Goal: Book appointment/travel/reservation

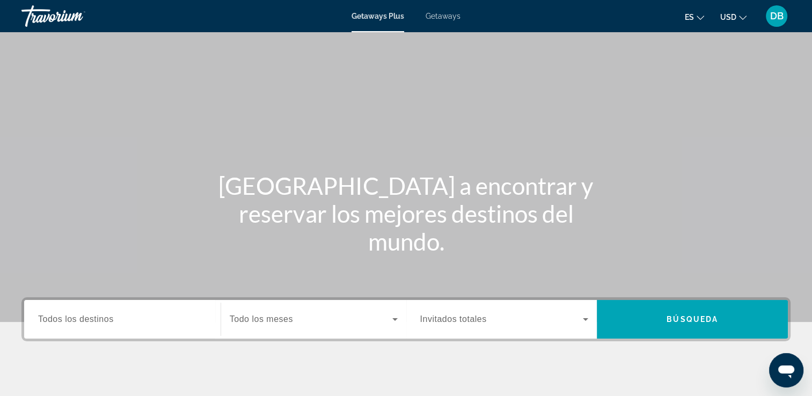
click at [83, 322] on span "Todos los destinos" at bounding box center [76, 319] width 76 height 9
click at [83, 322] on input "Destination Todos los destinos" at bounding box center [122, 320] width 169 height 13
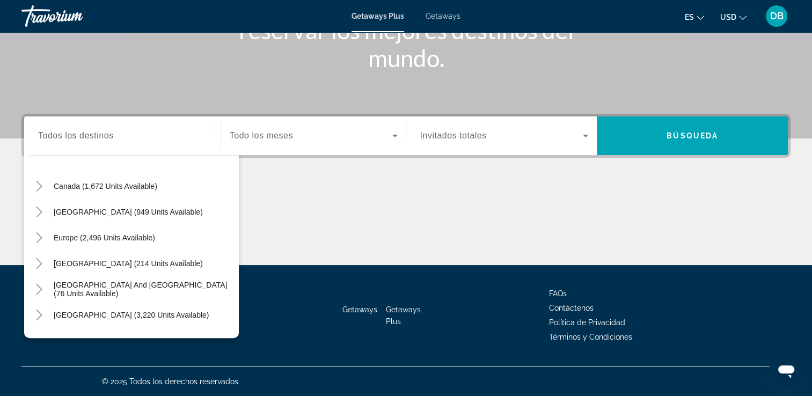
scroll to position [80, 0]
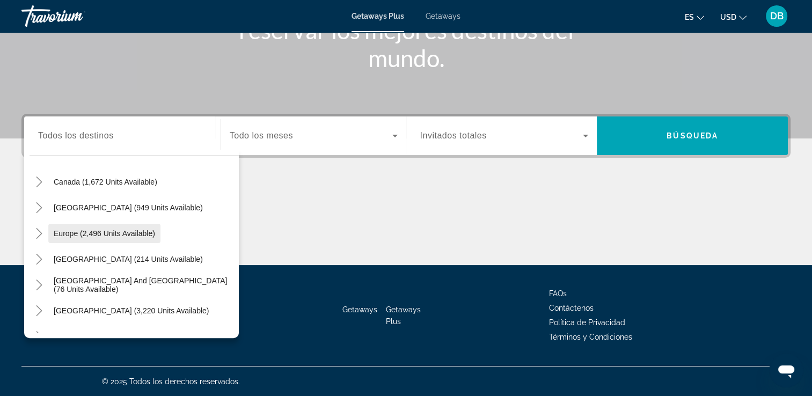
click at [141, 232] on span "Europe (2,496 units available)" at bounding box center [104, 233] width 101 height 9
type input "**********"
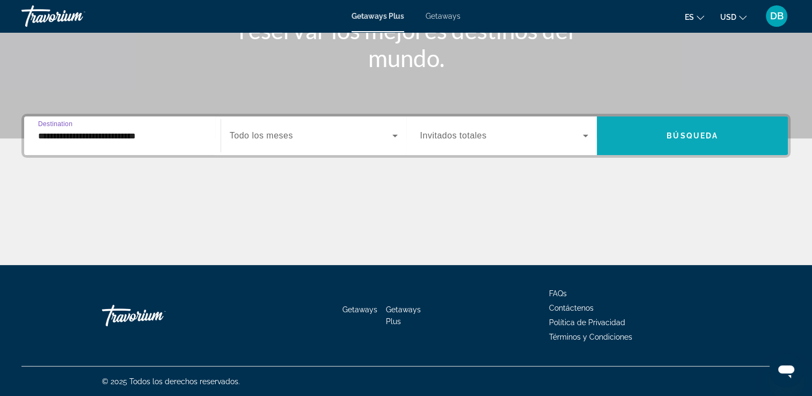
click at [666, 141] on span "Search widget" at bounding box center [692, 136] width 191 height 26
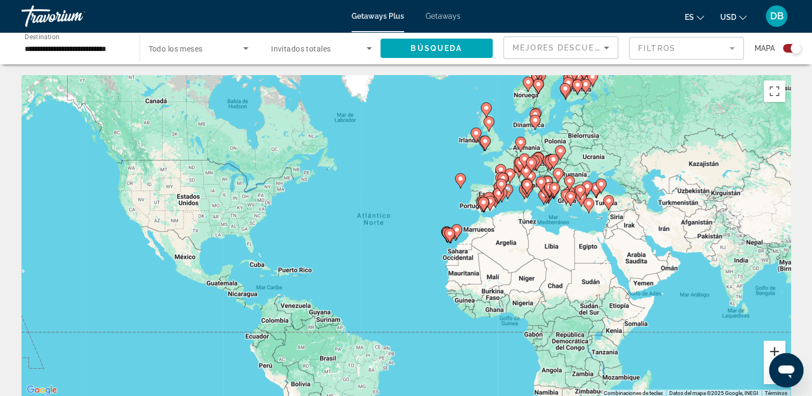
click at [769, 351] on button "Ampliar" at bounding box center [774, 351] width 21 height 21
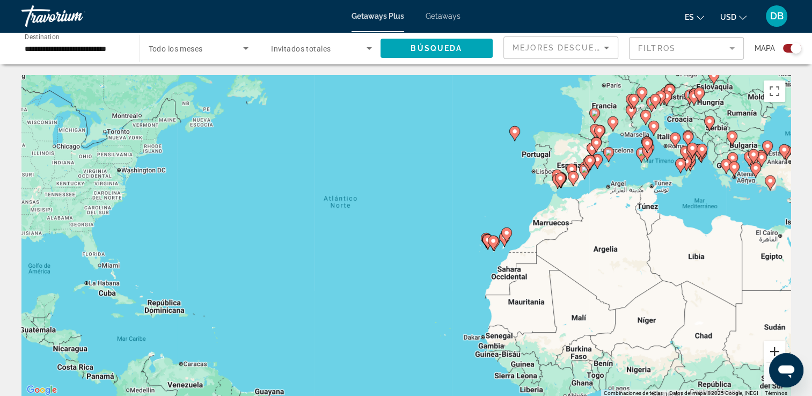
click at [770, 349] on button "Ampliar" at bounding box center [774, 351] width 21 height 21
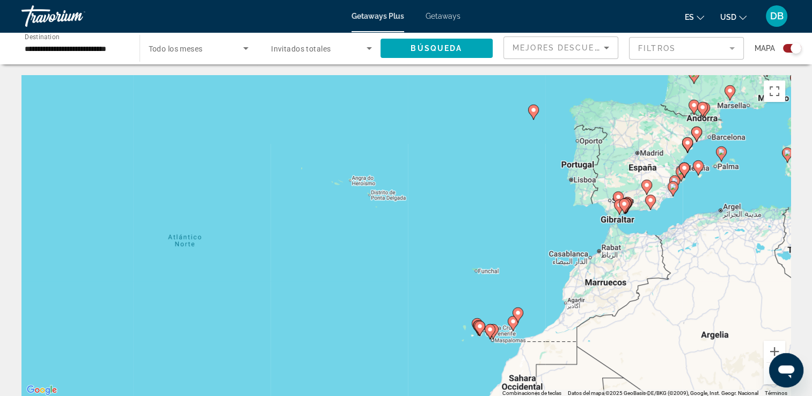
drag, startPoint x: 668, startPoint y: 150, endPoint x: 549, endPoint y: 236, distance: 146.6
click at [549, 236] on div "Para activar la función de arrastre con el teclado, pulsa Alt + Intro. Cuando h…" at bounding box center [405, 236] width 769 height 322
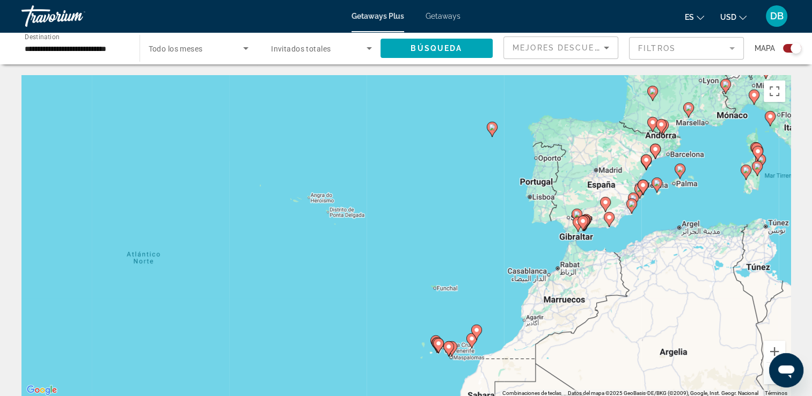
click at [679, 171] on image "Main content" at bounding box center [680, 169] width 6 height 6
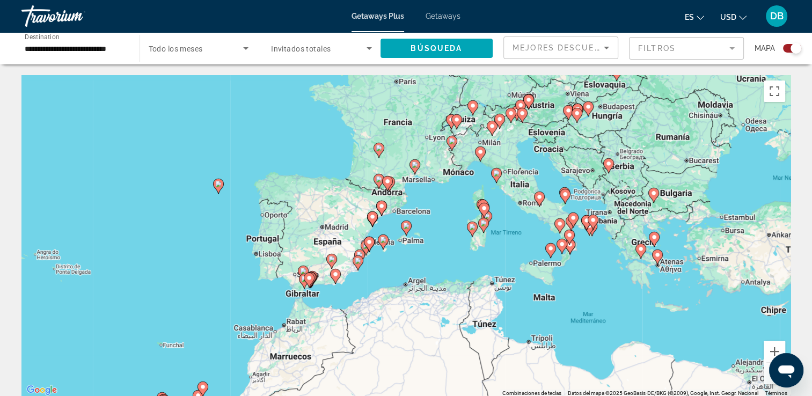
click at [406, 232] on icon "Main content" at bounding box center [406, 228] width 10 height 14
type input "**********"
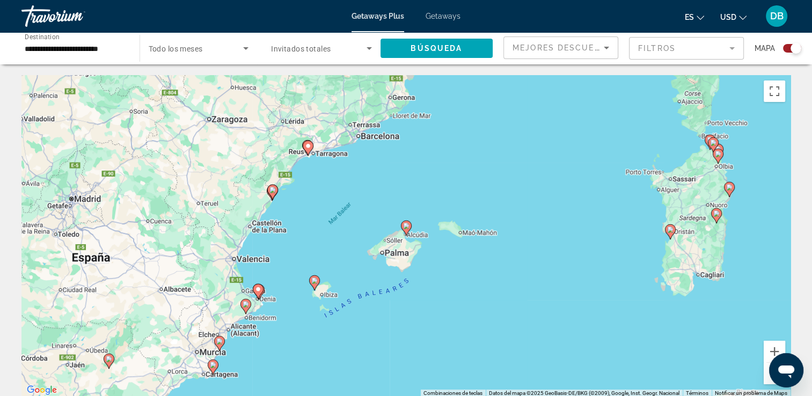
click at [404, 228] on image "Main content" at bounding box center [406, 226] width 6 height 6
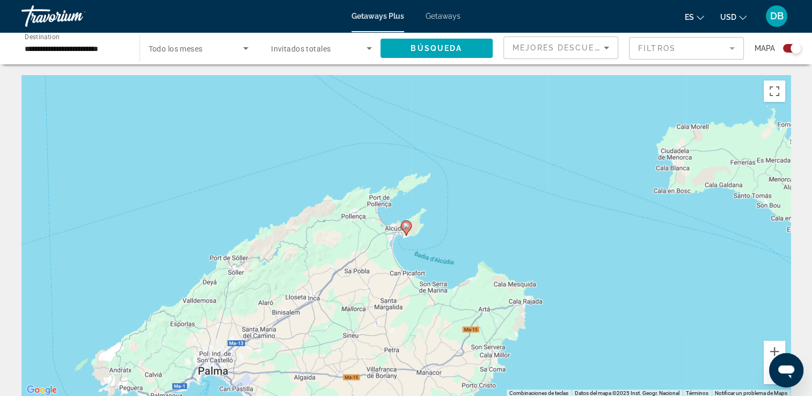
click at [404, 228] on image "Main content" at bounding box center [406, 226] width 6 height 6
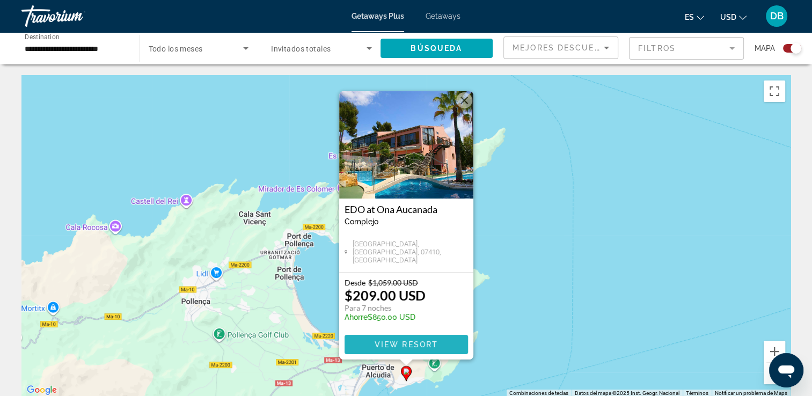
click at [408, 345] on span "View Resort" at bounding box center [405, 344] width 63 height 9
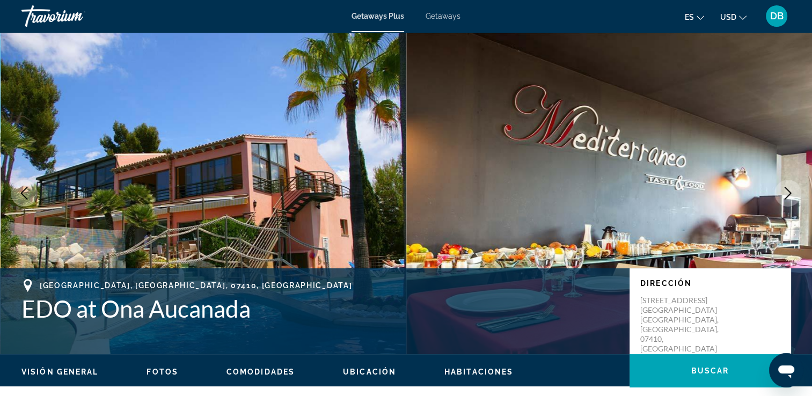
click at [703, 20] on button "es English Español Français Italiano Português русский" at bounding box center [694, 17] width 19 height 16
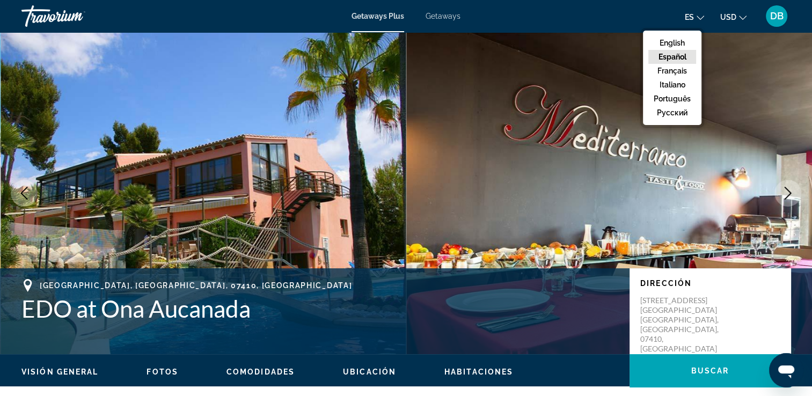
click at [682, 57] on button "Español" at bounding box center [673, 57] width 48 height 14
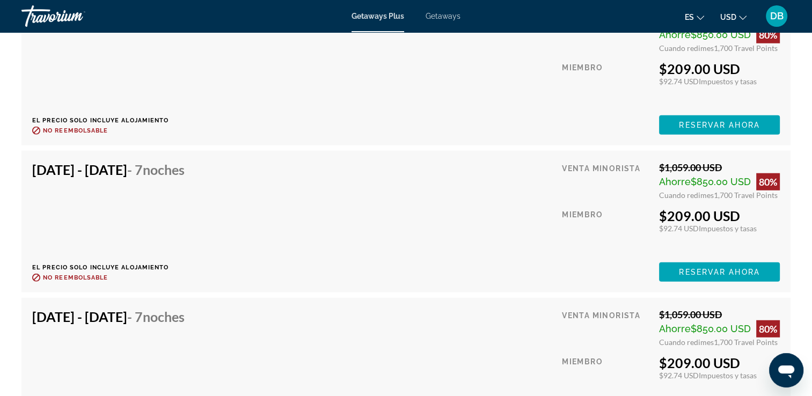
scroll to position [2619, 0]
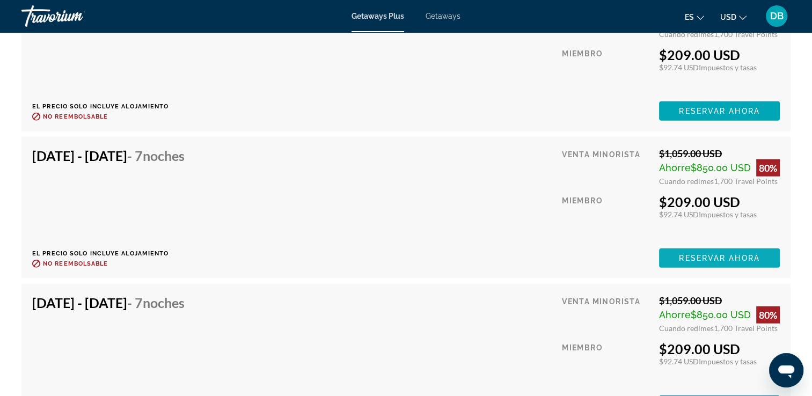
click at [707, 259] on span "Reservar ahora" at bounding box center [719, 258] width 81 height 9
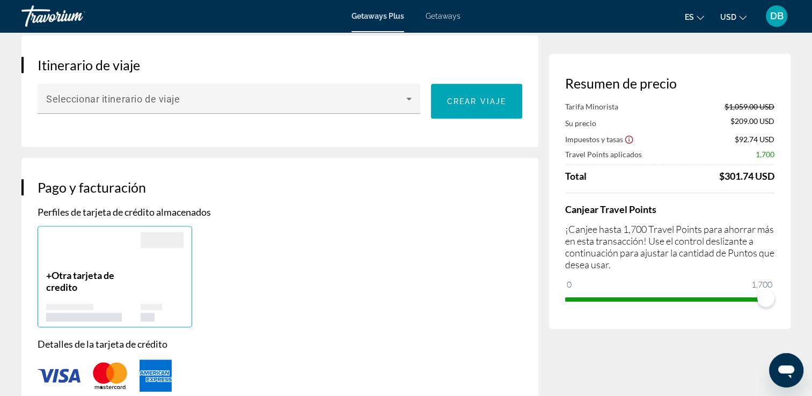
scroll to position [164, 0]
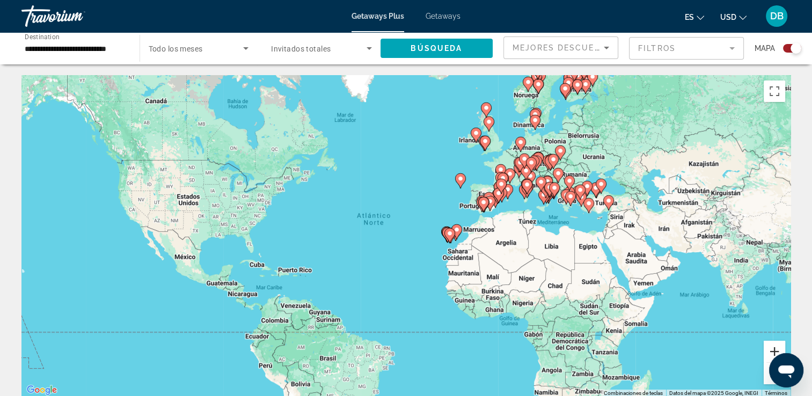
click at [775, 345] on button "Ampliar" at bounding box center [774, 351] width 21 height 21
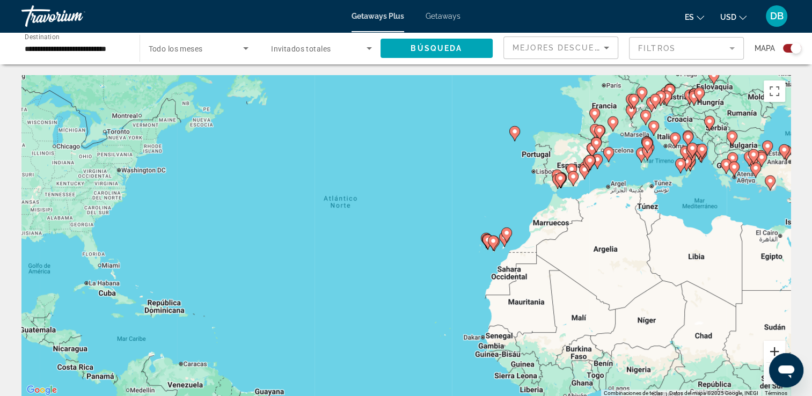
click at [775, 345] on button "Ampliar" at bounding box center [774, 351] width 21 height 21
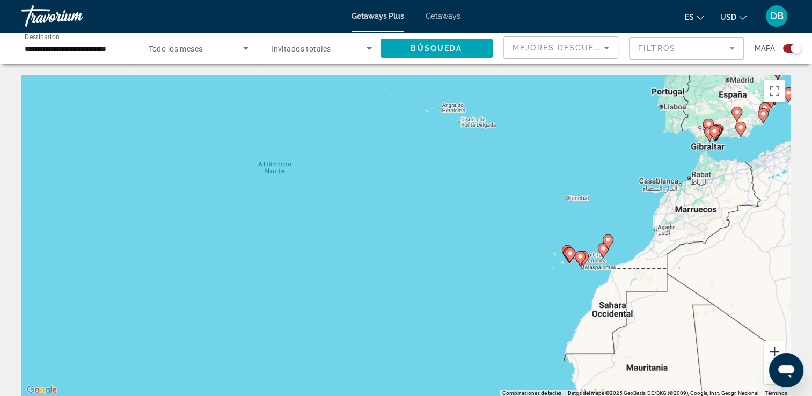
click at [775, 345] on button "Ampliar" at bounding box center [774, 351] width 21 height 21
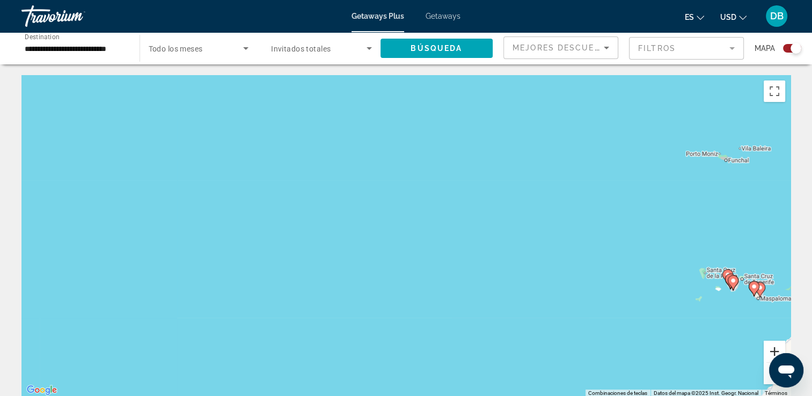
click at [774, 349] on button "Ampliar" at bounding box center [774, 351] width 21 height 21
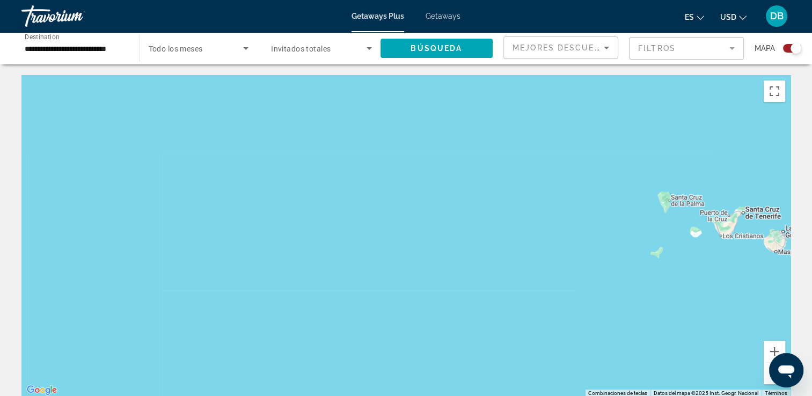
drag, startPoint x: 718, startPoint y: 343, endPoint x: 376, endPoint y: 233, distance: 359.1
click at [376, 233] on div "Main content" at bounding box center [405, 236] width 769 height 322
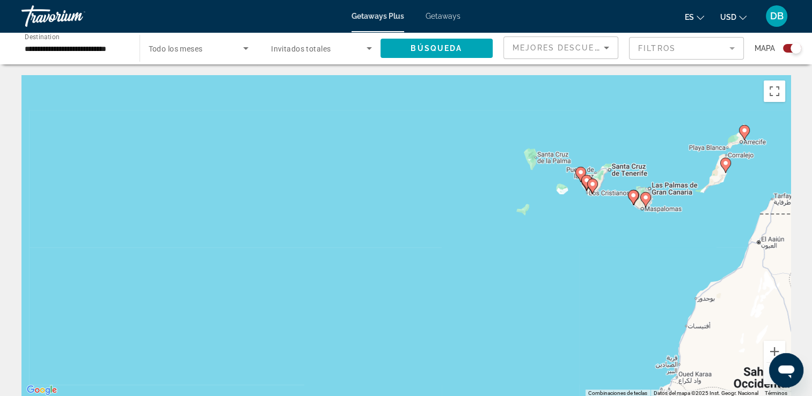
drag, startPoint x: 629, startPoint y: 265, endPoint x: 493, endPoint y: 222, distance: 142.1
click at [493, 222] on div "Para activar la función de arrastre con el teclado, pulsa Alt + Intro. Cuando h…" at bounding box center [405, 236] width 769 height 322
click at [594, 185] on image "Main content" at bounding box center [592, 184] width 6 height 6
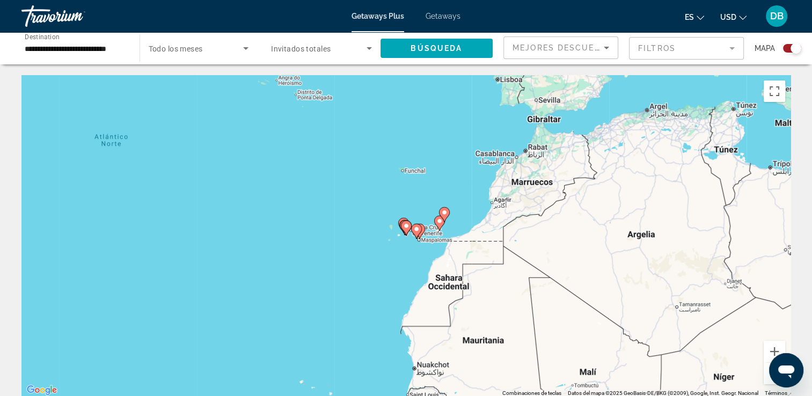
click at [414, 233] on icon "Main content" at bounding box center [416, 231] width 10 height 14
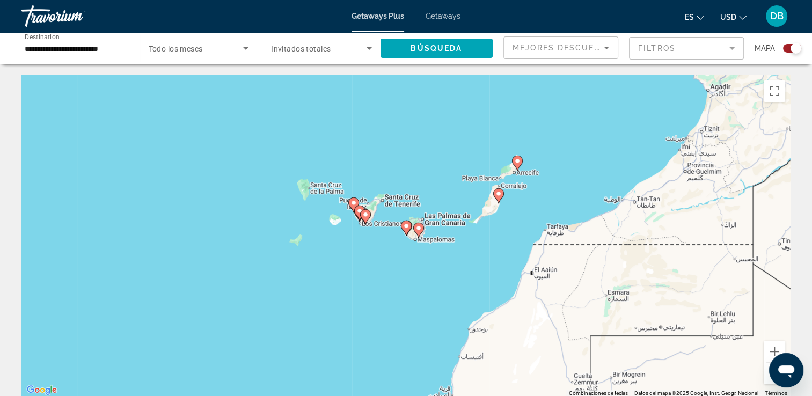
click at [351, 203] on image "Main content" at bounding box center [354, 203] width 6 height 6
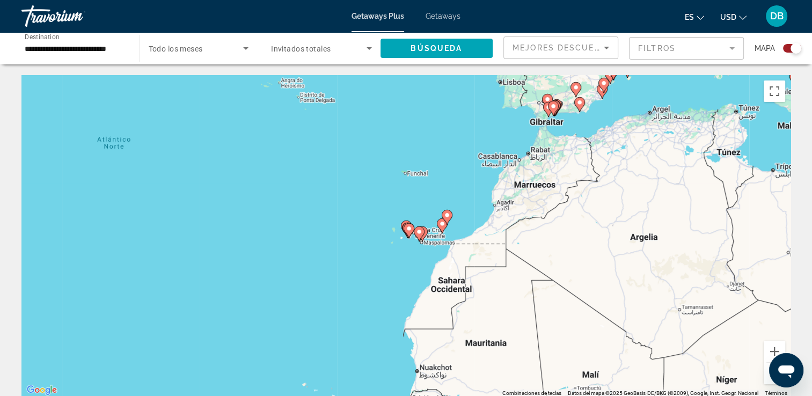
click at [417, 201] on div "Para desplazarte, pulsa las teclas [PERSON_NAME]. Para activar la función de ar…" at bounding box center [405, 236] width 769 height 322
click at [771, 345] on button "Ampliar" at bounding box center [774, 351] width 21 height 21
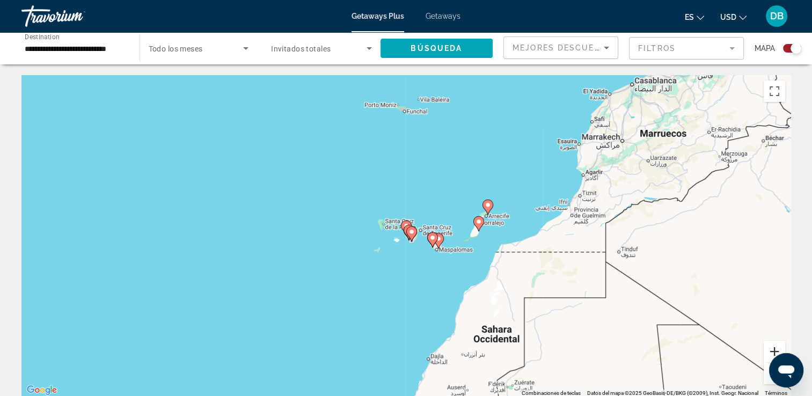
click at [771, 345] on button "Ampliar" at bounding box center [774, 351] width 21 height 21
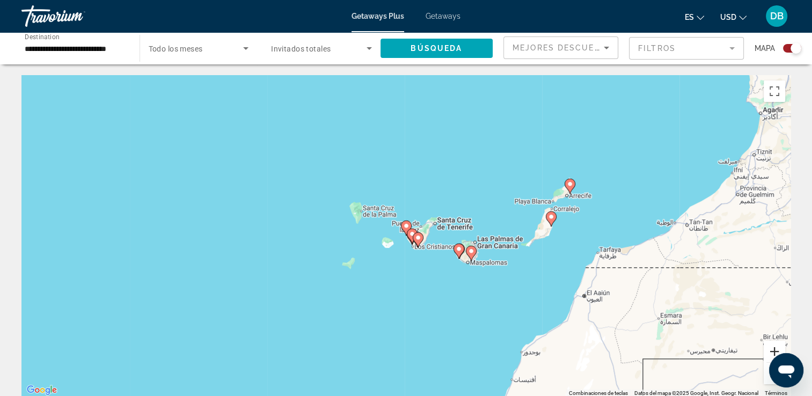
click at [771, 345] on button "Ampliar" at bounding box center [774, 351] width 21 height 21
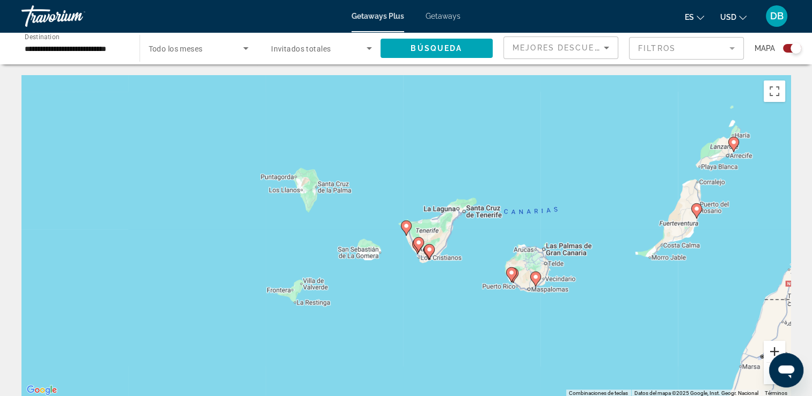
click at [771, 345] on button "Ampliar" at bounding box center [774, 351] width 21 height 21
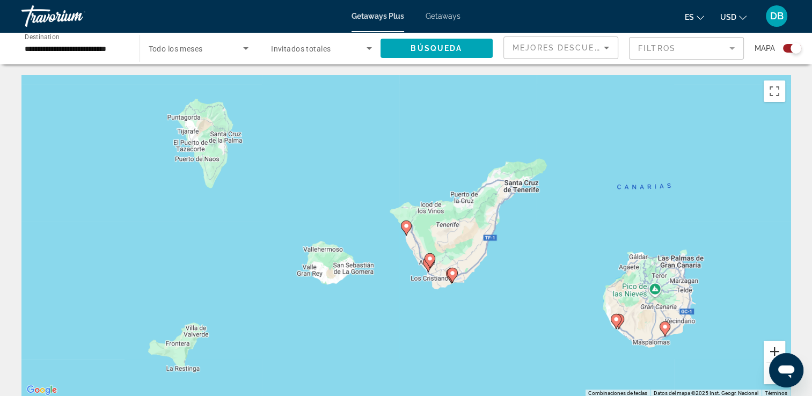
click at [771, 345] on button "Ampliar" at bounding box center [774, 351] width 21 height 21
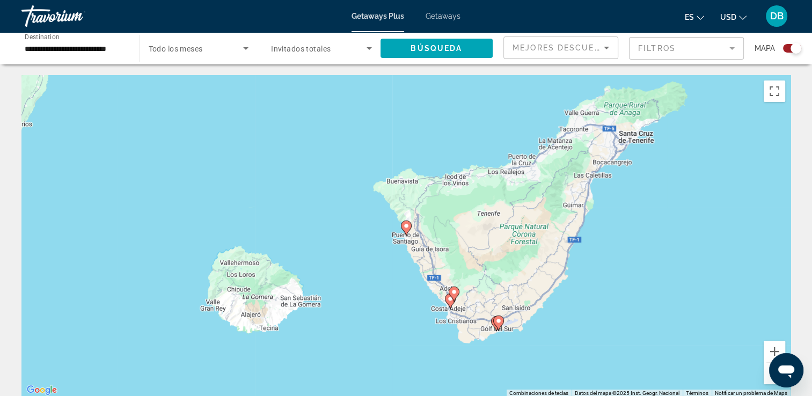
click at [446, 302] on icon "Main content" at bounding box center [450, 301] width 11 height 15
type input "**********"
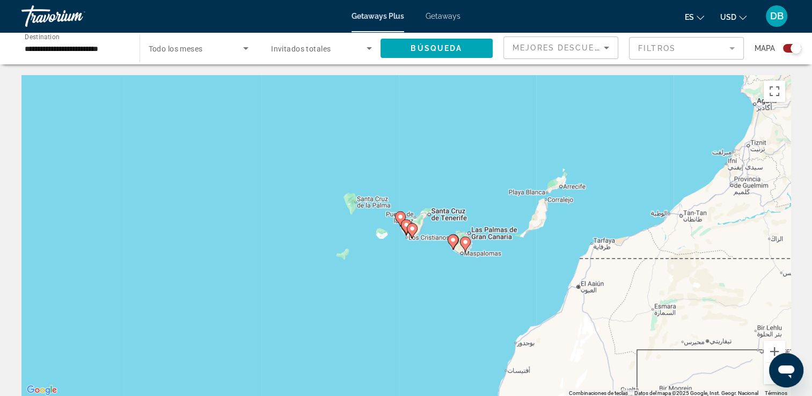
click at [410, 230] on image "Main content" at bounding box center [412, 228] width 6 height 6
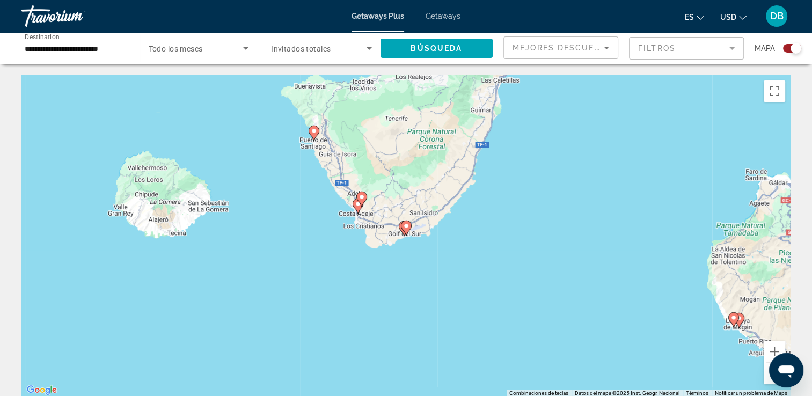
click at [406, 226] on image "Main content" at bounding box center [406, 226] width 6 height 6
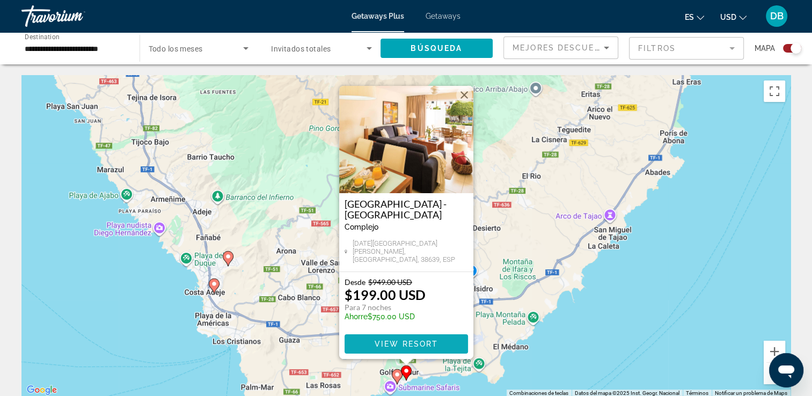
click at [411, 345] on span "View Resort" at bounding box center [405, 344] width 63 height 9
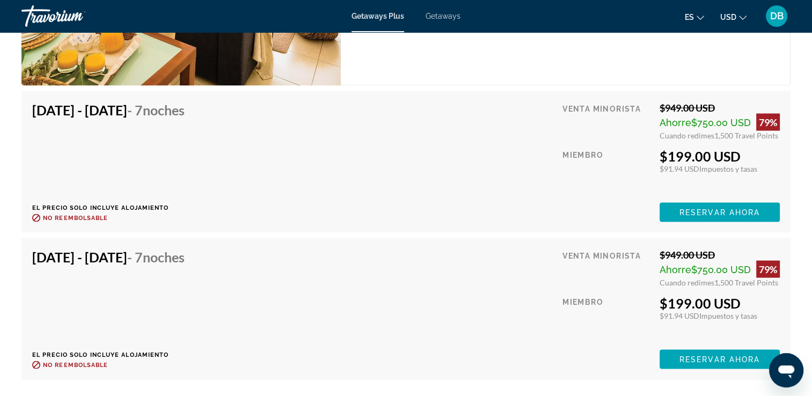
scroll to position [2036, 0]
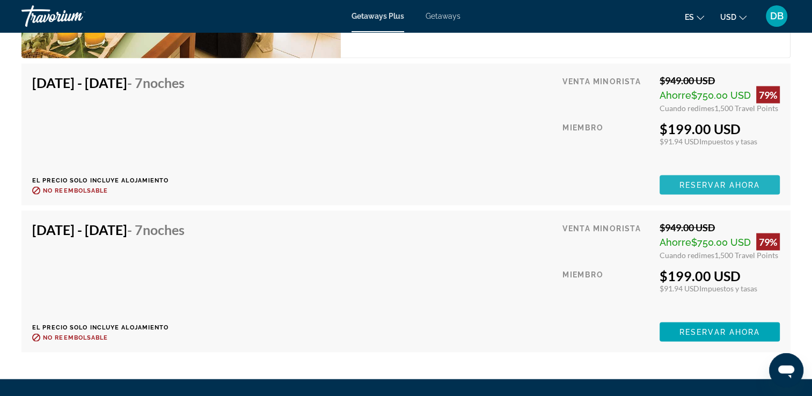
click at [698, 186] on span "Reservar ahora" at bounding box center [720, 185] width 81 height 9
